Goal: Find specific page/section: Find specific page/section

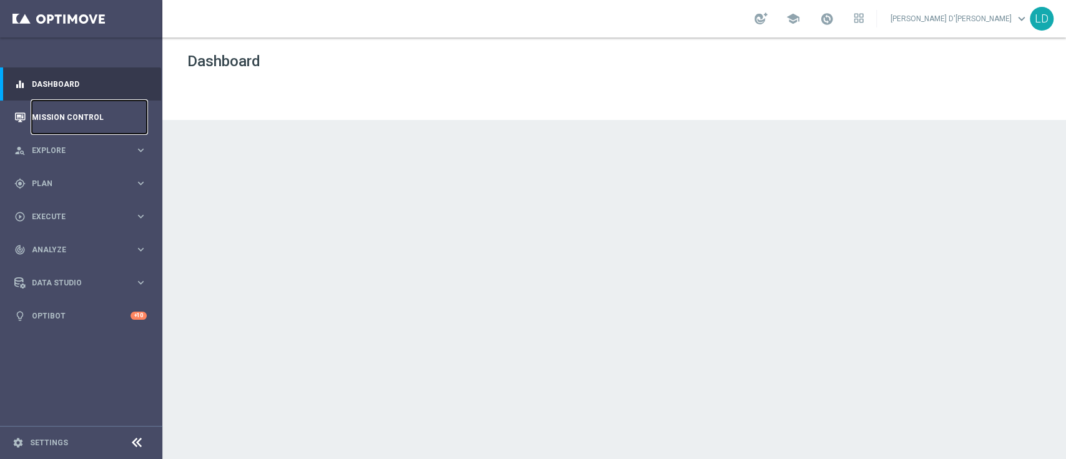
click at [66, 112] on link "Mission Control" at bounding box center [89, 117] width 115 height 33
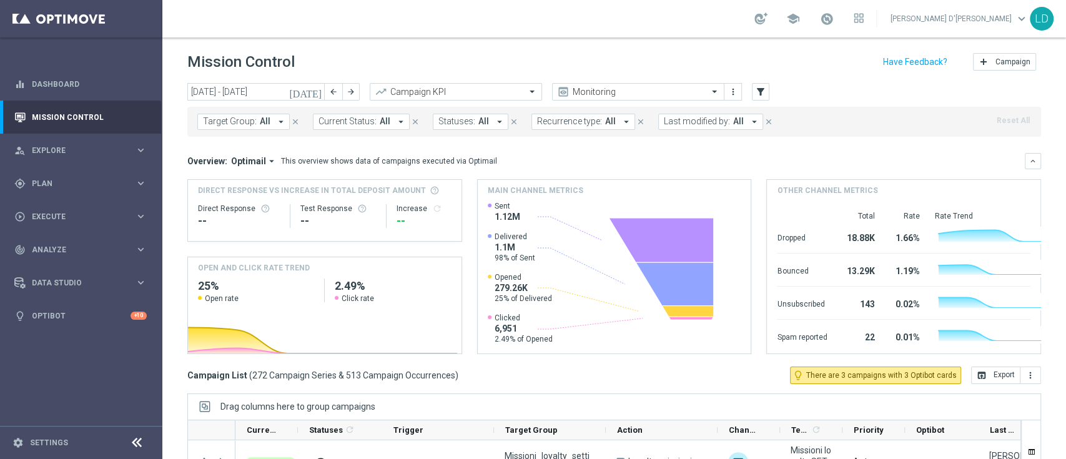
click at [733, 119] on span "All" at bounding box center [738, 121] width 11 height 11
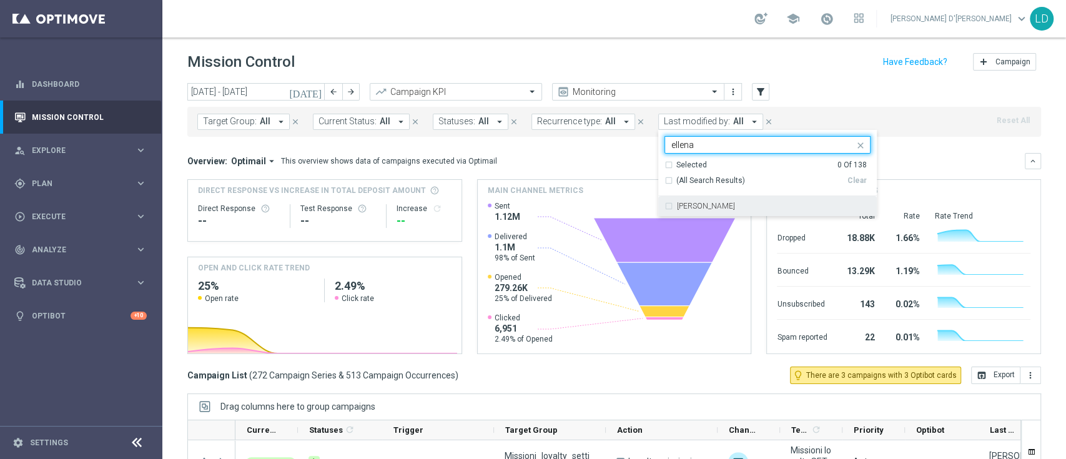
click at [680, 208] on label "[PERSON_NAME]" at bounding box center [706, 205] width 58 height 7
type input "ellena"
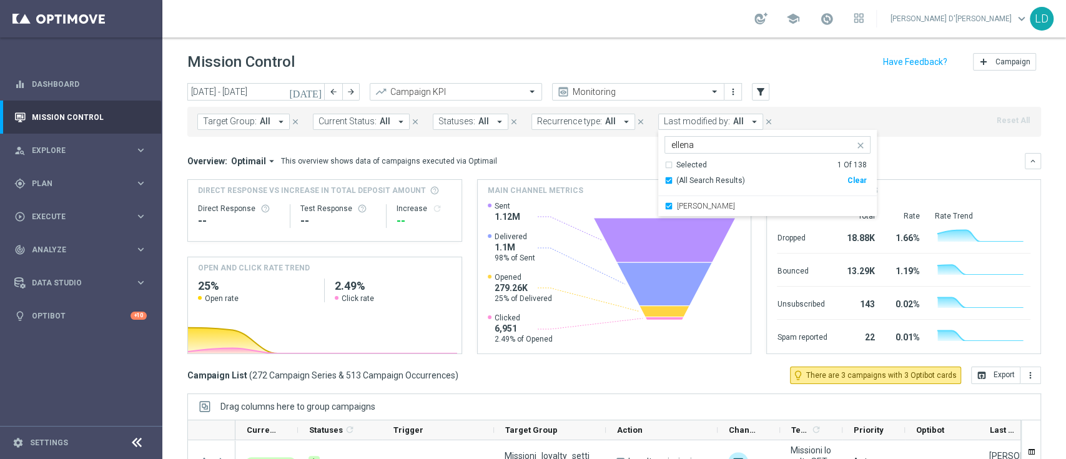
click at [905, 146] on mini-dashboard "Overview: Optimail arrow_drop_down This overview shows data of campaigns execut…" at bounding box center [614, 252] width 854 height 230
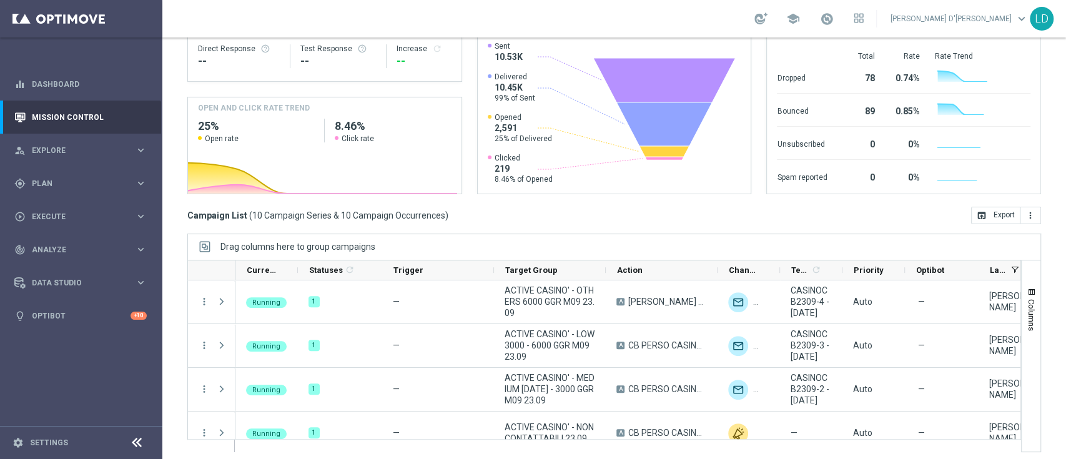
scroll to position [165, 0]
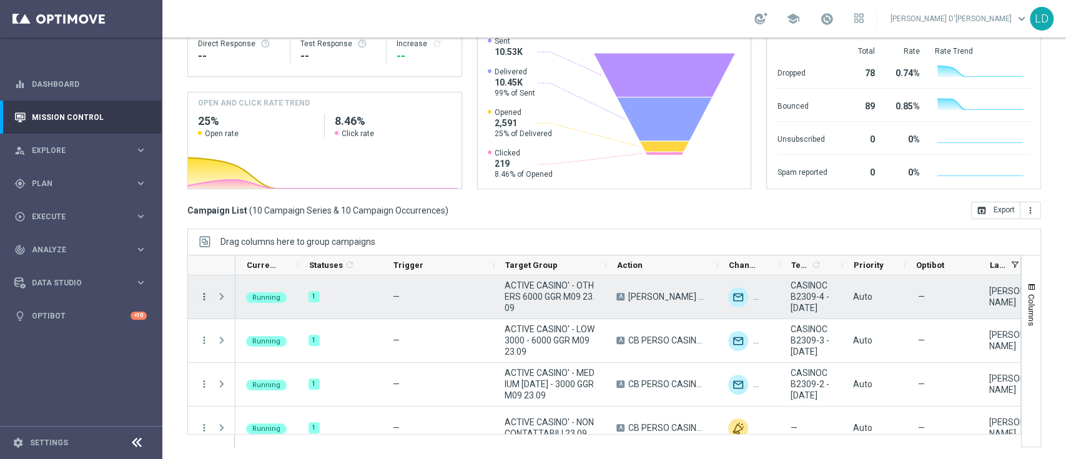
click at [202, 295] on icon "more_vert" at bounding box center [204, 296] width 11 height 11
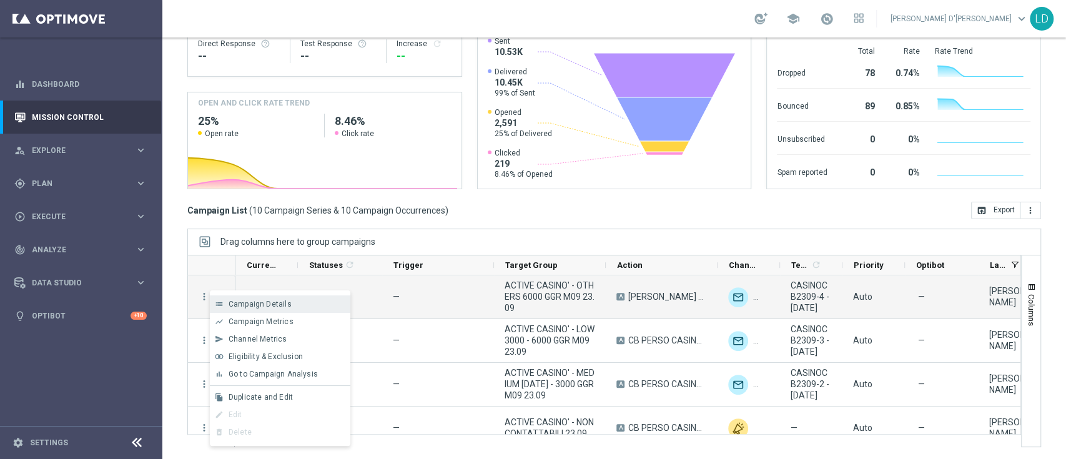
click at [246, 305] on span "Campaign Details" at bounding box center [260, 304] width 63 height 9
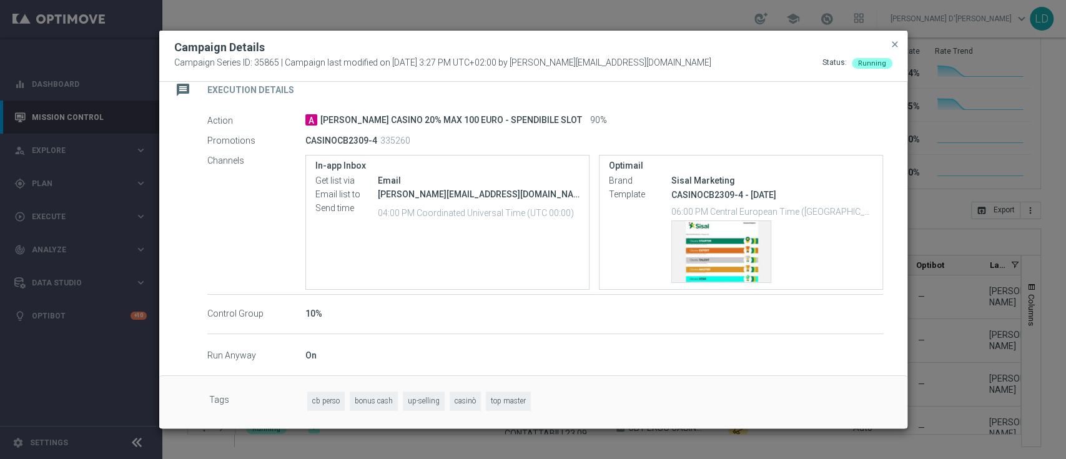
scroll to position [0, 0]
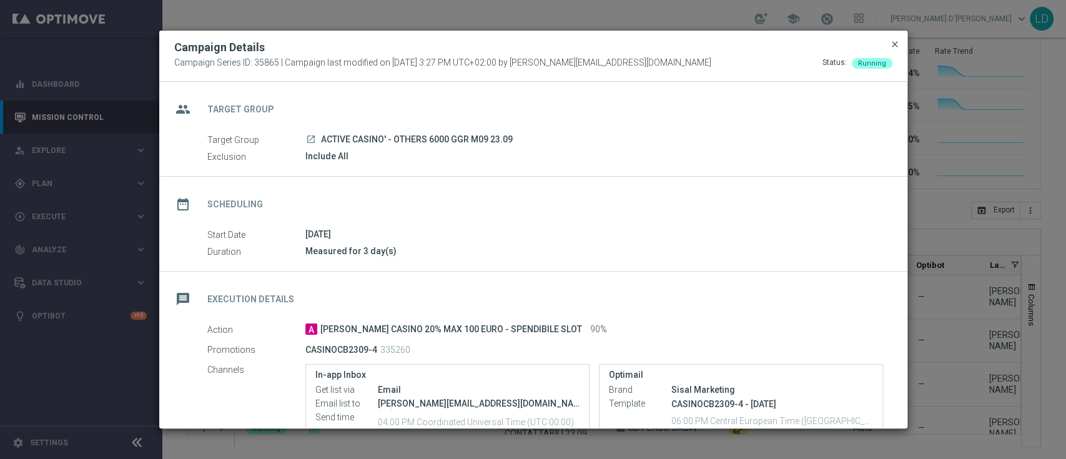
click at [893, 45] on span "close" at bounding box center [895, 44] width 10 height 10
